Goal: Understand process/instructions: Learn how to perform a task or action

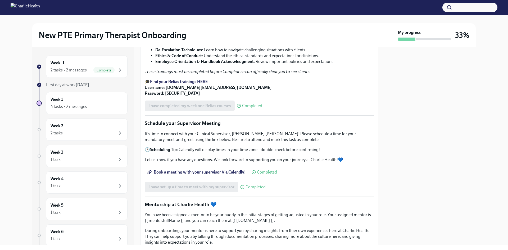
scroll to position [299, 0]
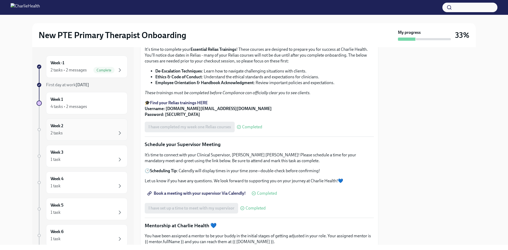
click at [79, 129] on div "Week 2 2 tasks" at bounding box center [87, 129] width 72 height 13
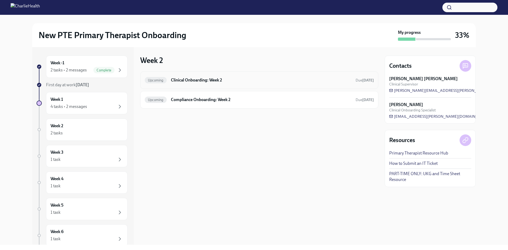
click at [205, 75] on div "Upcoming Clinical Onboarding: Week 2 Due [DATE]" at bounding box center [259, 79] width 238 height 17
click at [204, 80] on h6 "Clinical Onboarding: Week 2" at bounding box center [261, 80] width 180 height 6
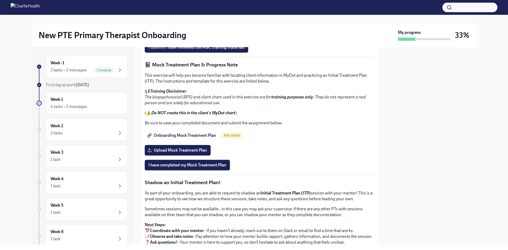
scroll to position [317, 0]
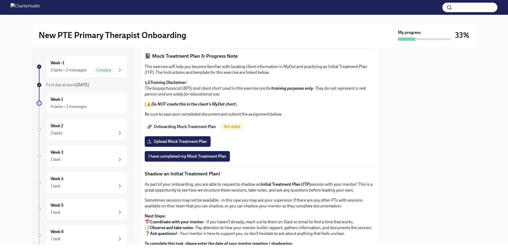
click at [187, 26] on span "Measurement Based Care (MBC) Training" at bounding box center [188, 23] width 81 height 5
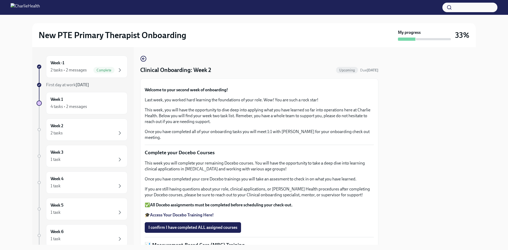
click at [40, 6] on img at bounding box center [25, 7] width 29 height 8
drag, startPoint x: 44, startPoint y: 14, endPoint x: 301, endPoint y: 14, distance: 257.4
click at [44, 14] on div at bounding box center [254, 7] width 508 height 15
click at [74, 103] on div "Week 1 4 tasks • 2 messages" at bounding box center [87, 103] width 72 height 13
